Goal: Information Seeking & Learning: Learn about a topic

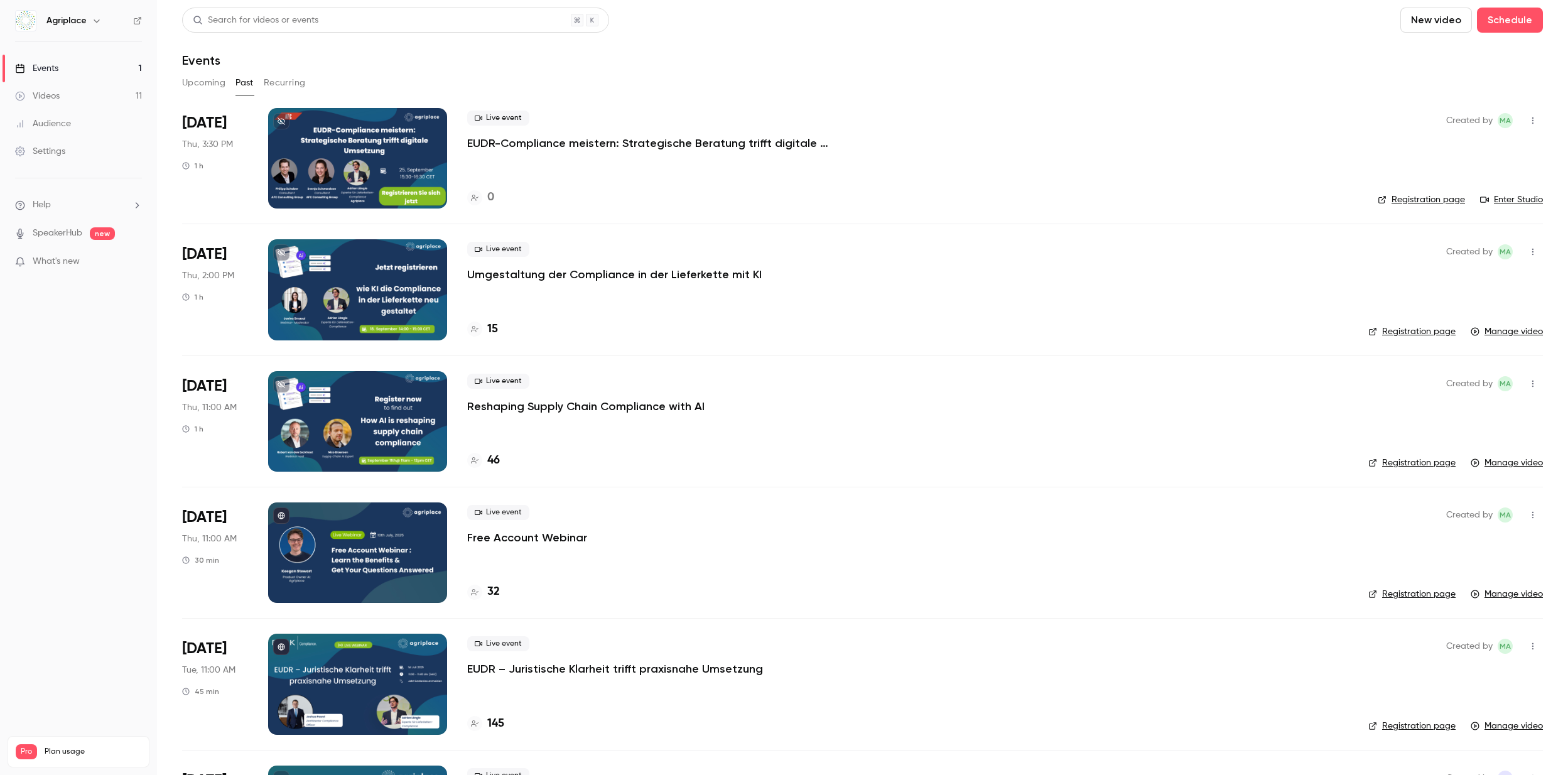
scroll to position [7, 0]
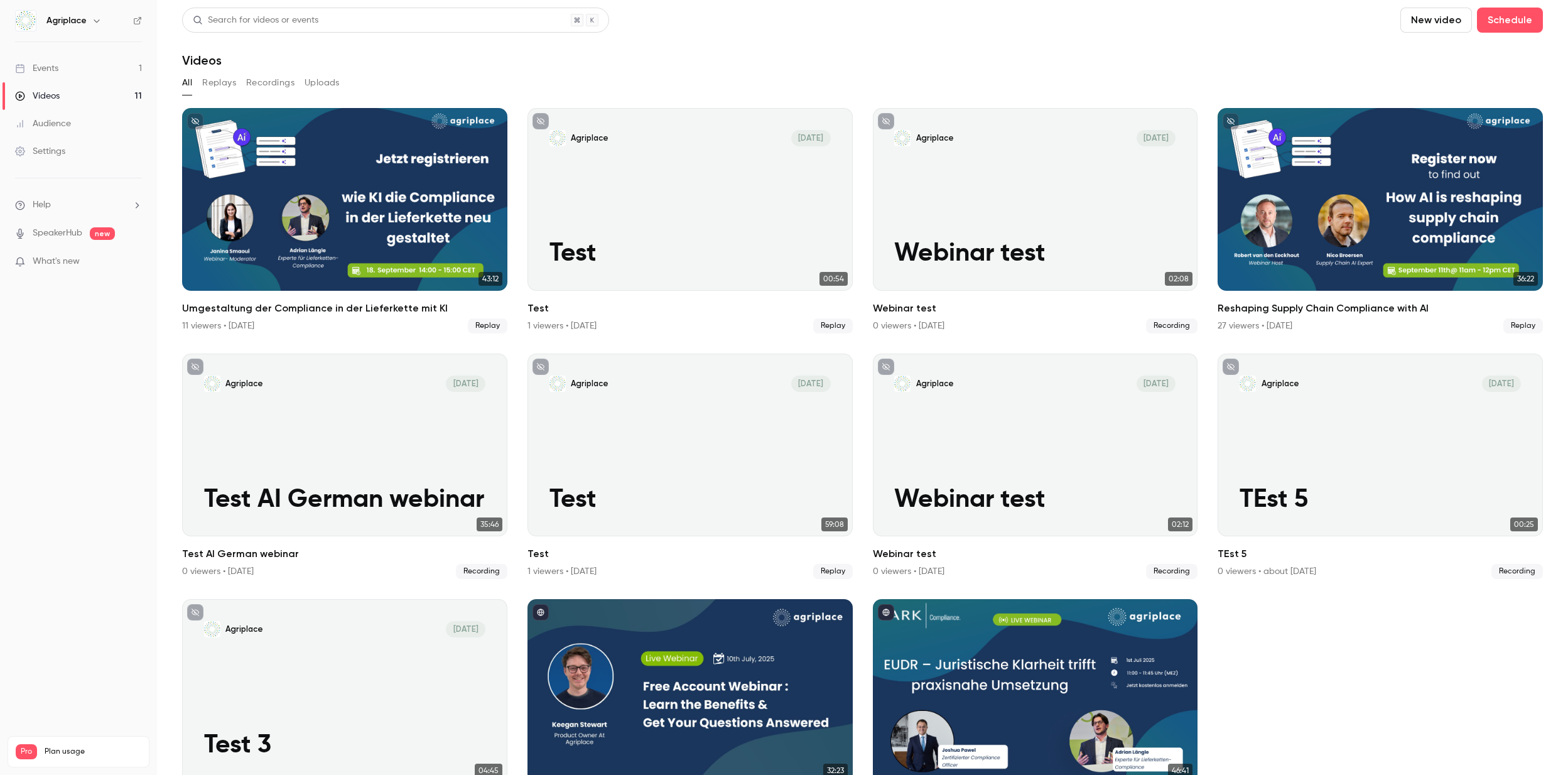
click at [97, 59] on link "Events 1" at bounding box center [78, 68] width 157 height 28
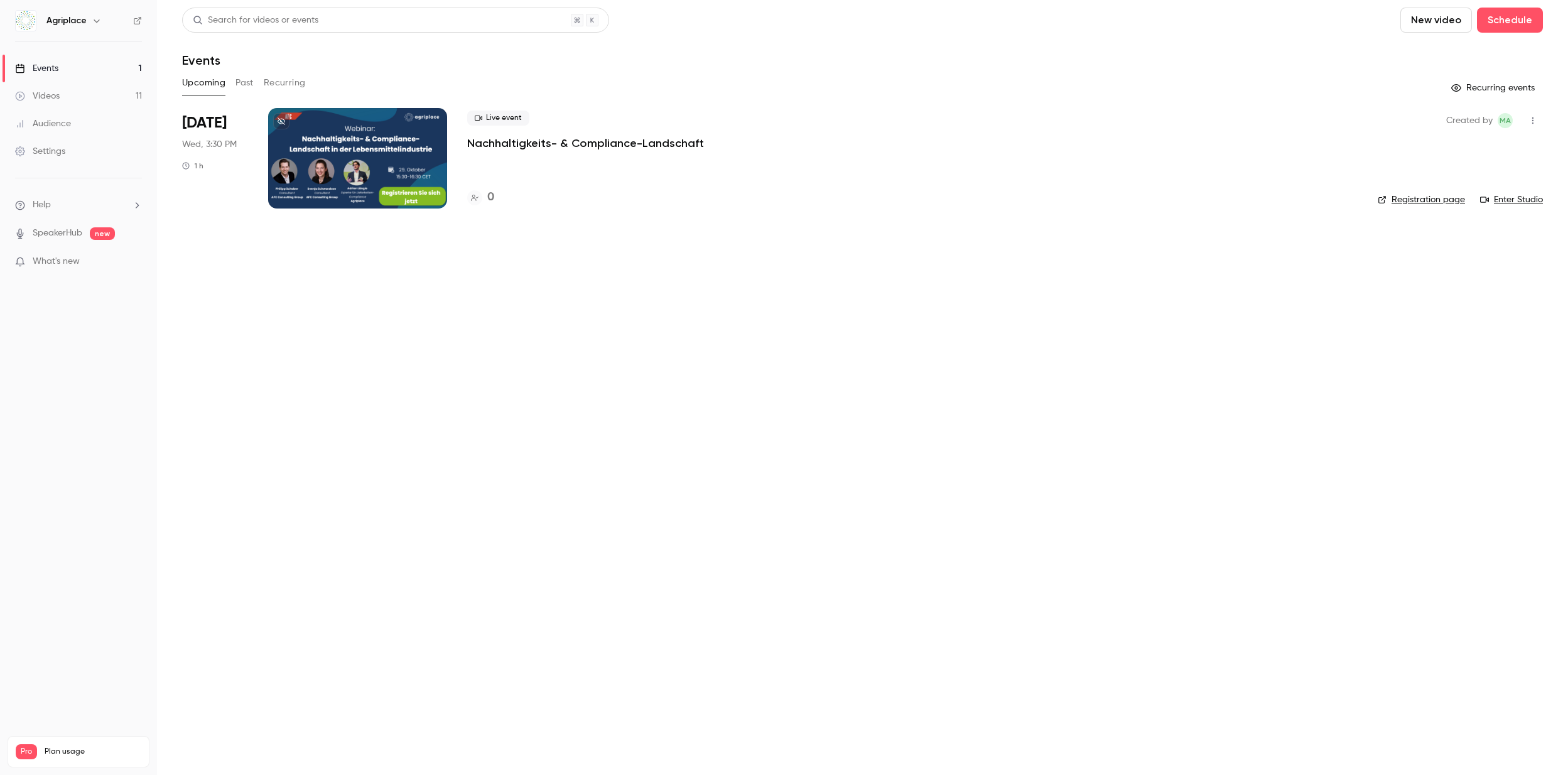
click at [249, 84] on button "Past" at bounding box center [244, 83] width 18 height 20
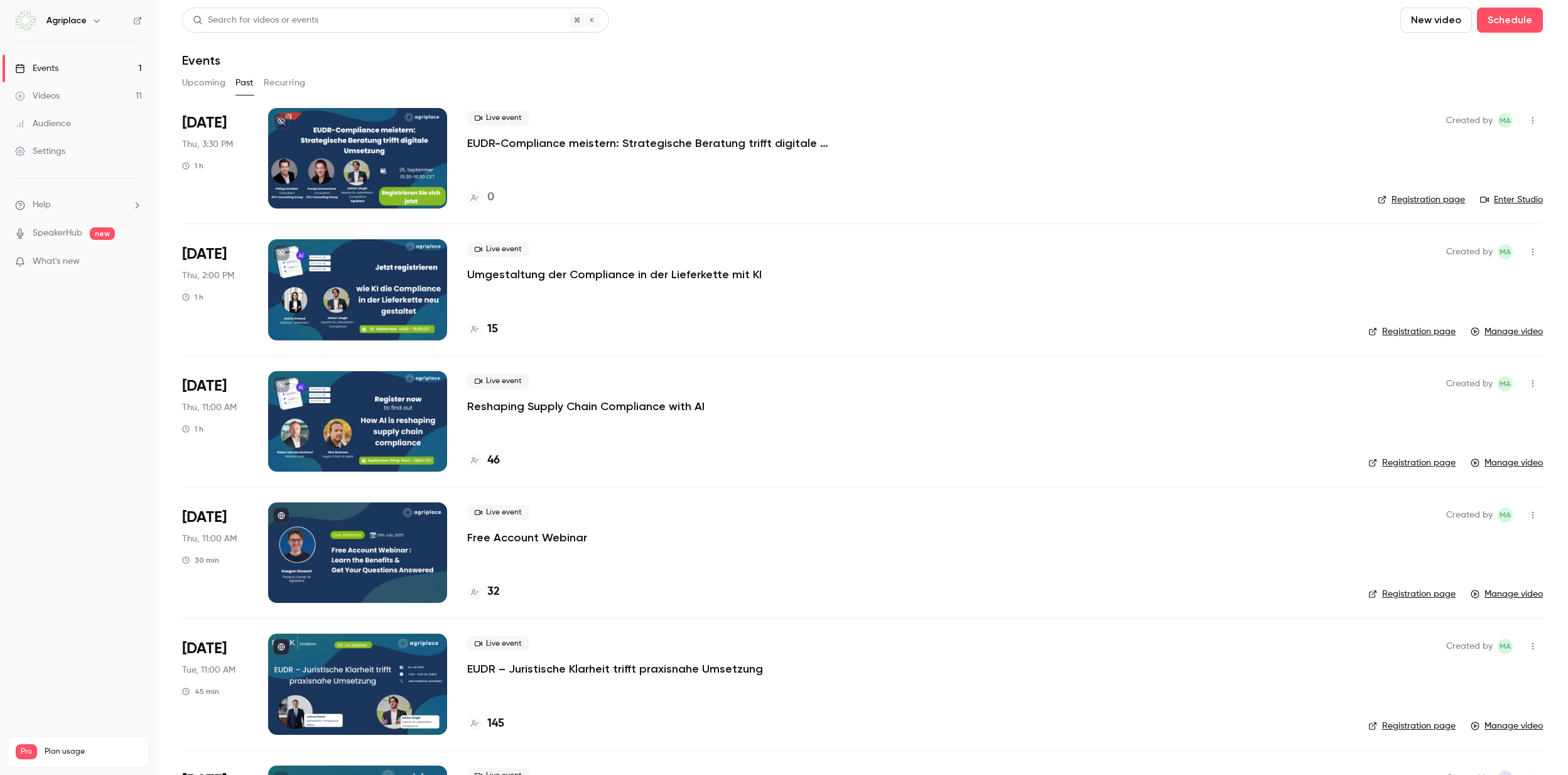
click at [341, 320] on div at bounding box center [358, 289] width 179 height 101
